Goal: Navigation & Orientation: Find specific page/section

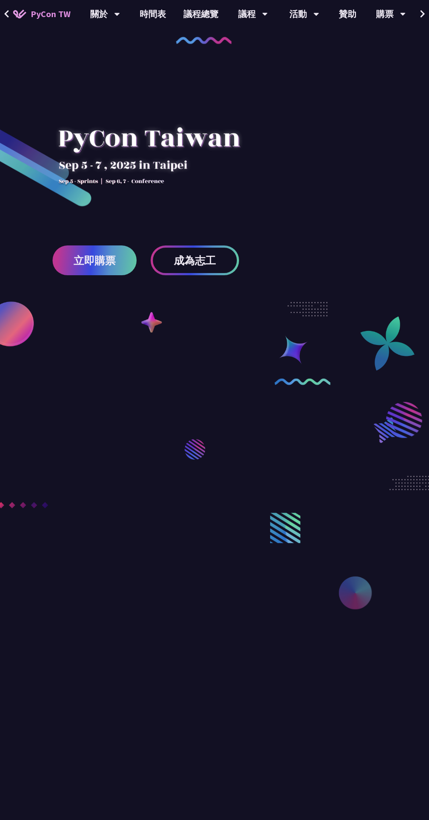
click at [250, 13] on div "議程" at bounding box center [253, 14] width 30 height 28
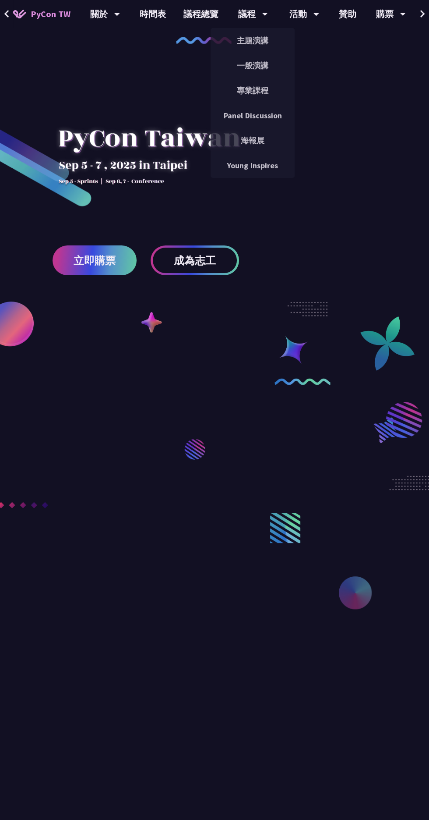
click at [199, 14] on link "議程總覽" at bounding box center [201, 14] width 53 height 28
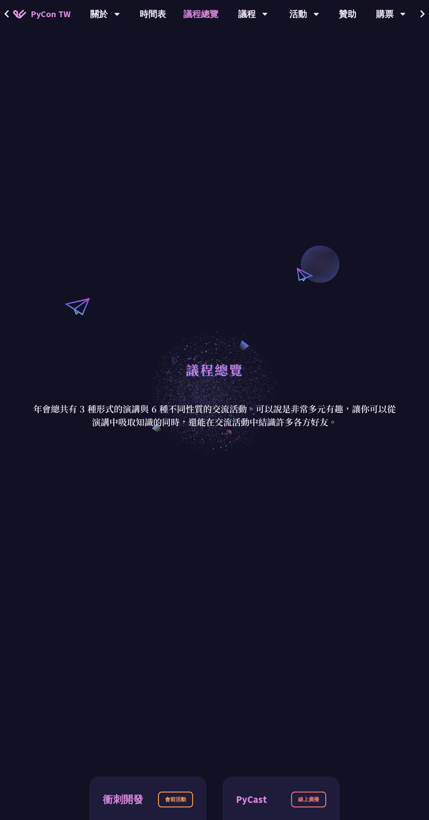
click at [315, 14] on icon at bounding box center [316, 14] width 5 height 3
click at [296, 99] on link "開放空間" at bounding box center [304, 90] width 84 height 21
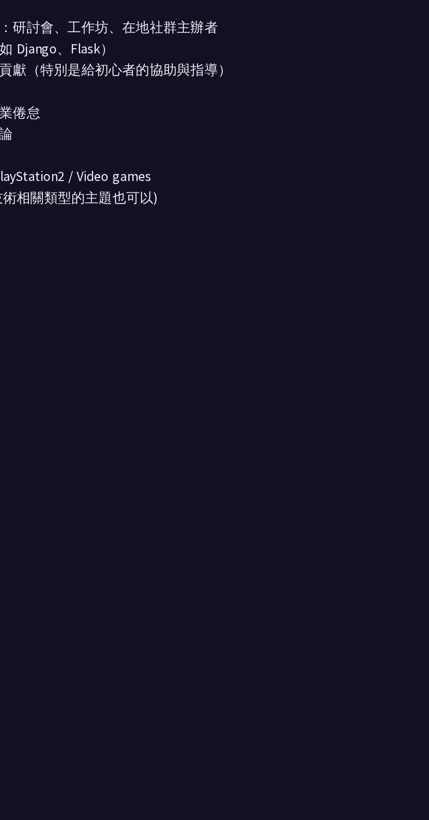
scroll to position [1119, 0]
